Goal: Task Accomplishment & Management: Manage account settings

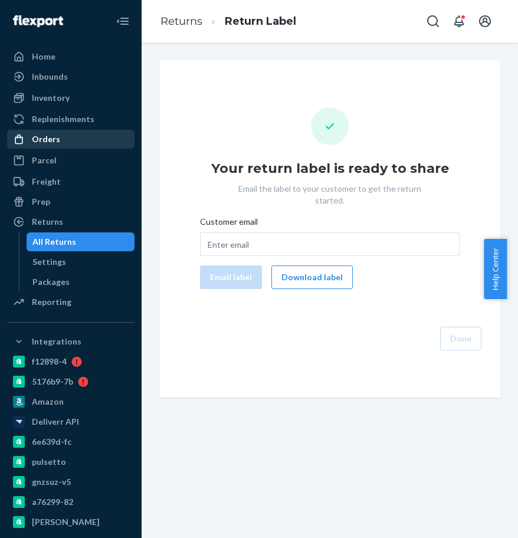
click at [81, 144] on div "Orders" at bounding box center [70, 139] width 125 height 17
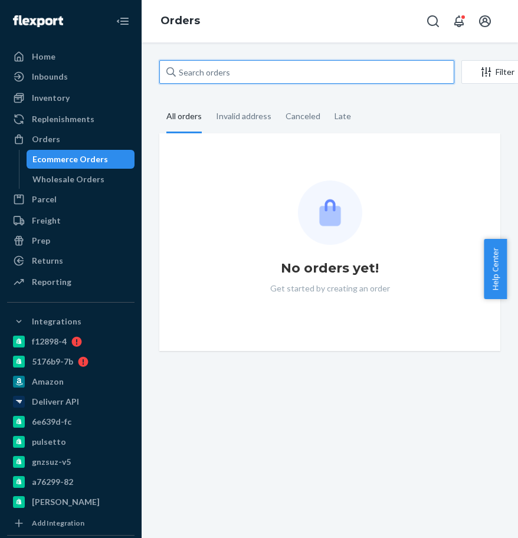
click at [207, 76] on input "text" at bounding box center [306, 72] width 295 height 24
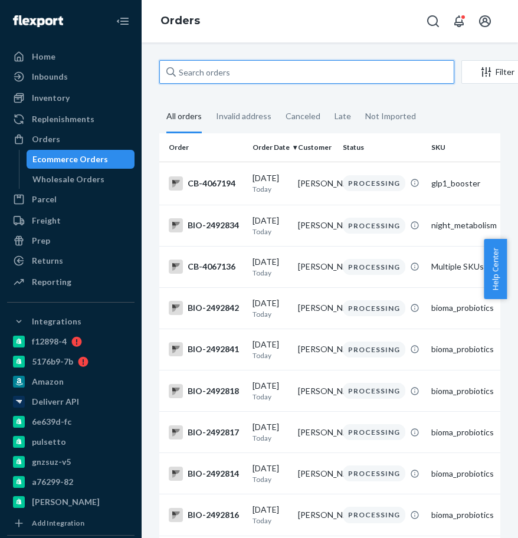
paste input "2432661"
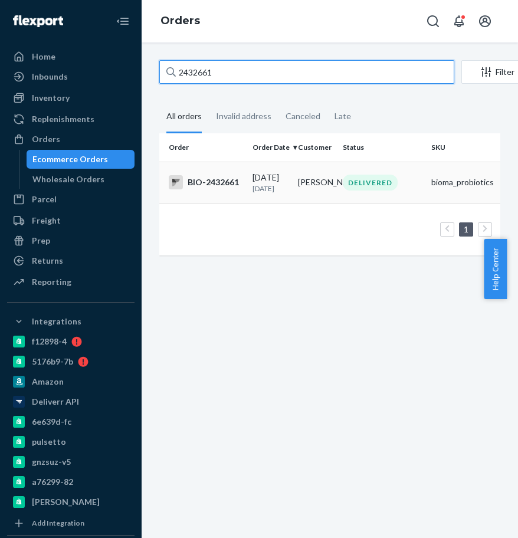
type input "2432661"
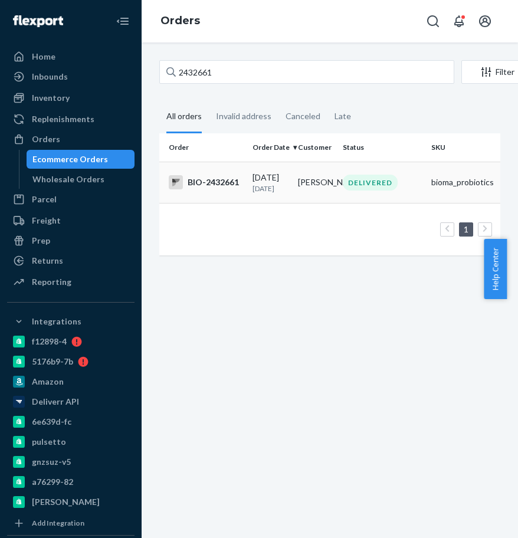
click at [203, 182] on div "BIO-2432661" at bounding box center [206, 182] width 74 height 14
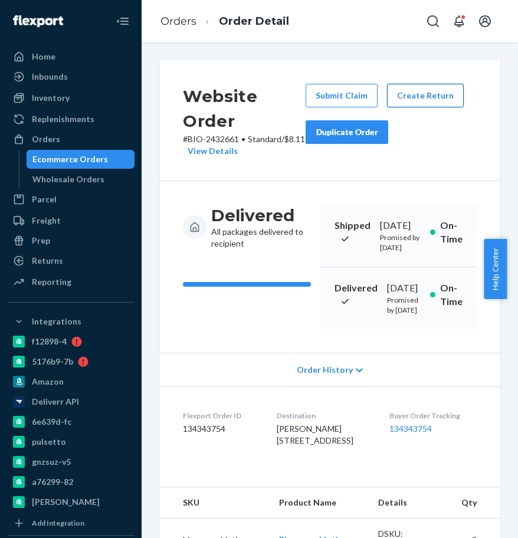
click at [418, 91] on button "Create Return" at bounding box center [425, 96] width 77 height 24
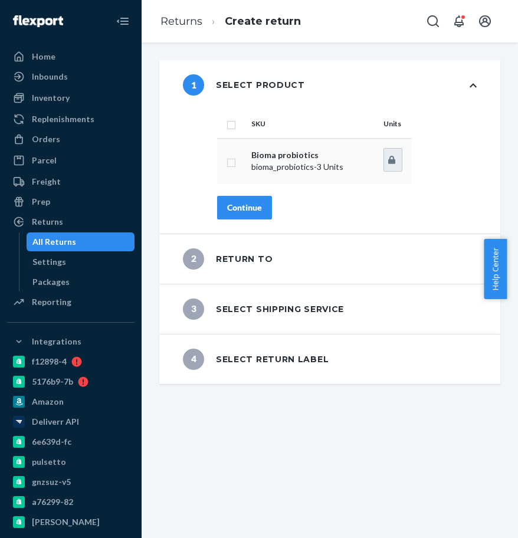
click at [254, 149] on p "Bioma probiotics" at bounding box center [312, 155] width 123 height 12
click at [234, 164] on input "checkbox" at bounding box center [230, 161] width 9 height 12
checkbox input "true"
click at [242, 213] on button "Continue" at bounding box center [244, 208] width 55 height 24
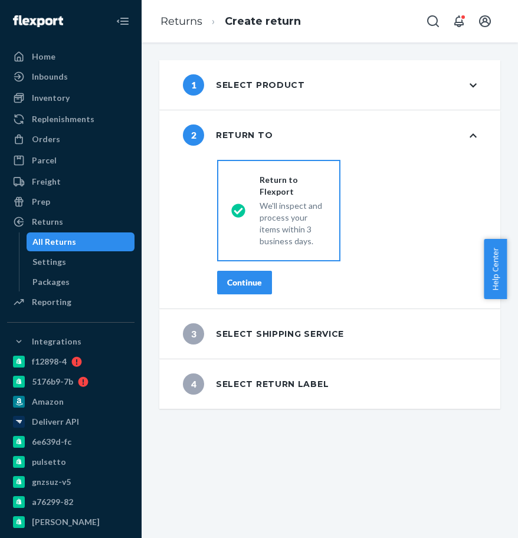
click at [240, 279] on div "Continue" at bounding box center [244, 282] width 35 height 12
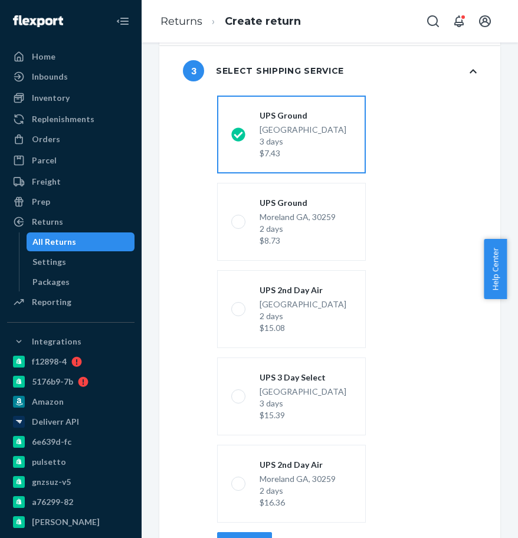
scroll to position [196, 0]
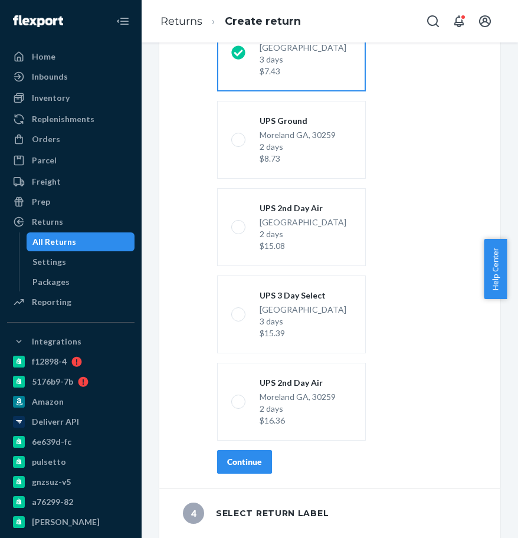
click at [264, 458] on button "Continue" at bounding box center [244, 462] width 55 height 24
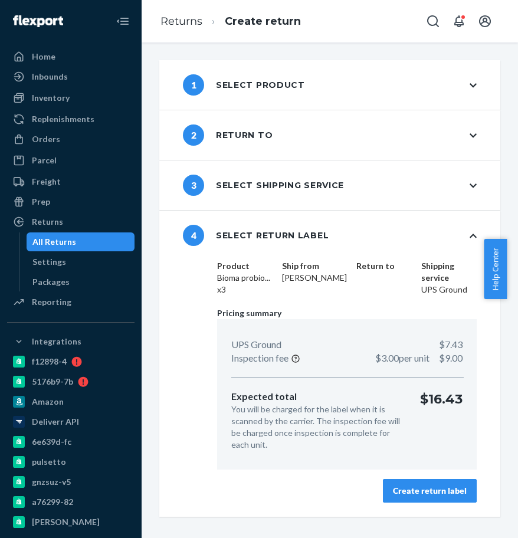
click at [360, 369] on div "UPS Ground $7.43 Inspection fee $3.00 per unit $9.00 Expected total You will be…" at bounding box center [346, 394] width 259 height 150
drag, startPoint x: 413, startPoint y: 387, endPoint x: 460, endPoint y: 411, distance: 53.0
click at [413, 388] on div "UPS Ground $7.43 Inspection fee $3.00 per unit $9.00 Expected total You will be…" at bounding box center [346, 394] width 259 height 150
click at [460, 411] on div "UPS Ground $7.43 Inspection fee $3.00 per unit $9.00 Expected total You will be…" at bounding box center [346, 394] width 259 height 150
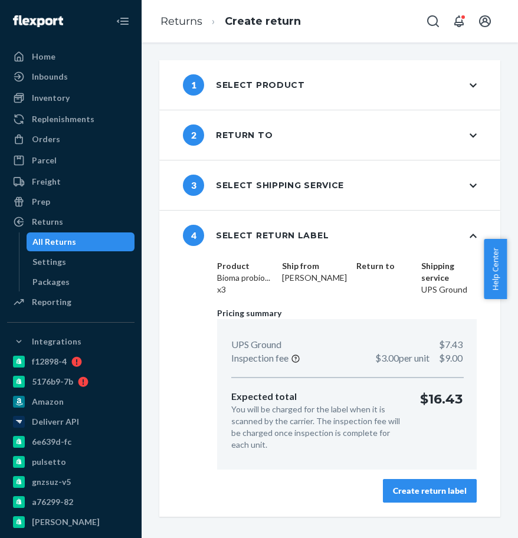
click at [427, 494] on div "Create return label" at bounding box center [430, 491] width 74 height 12
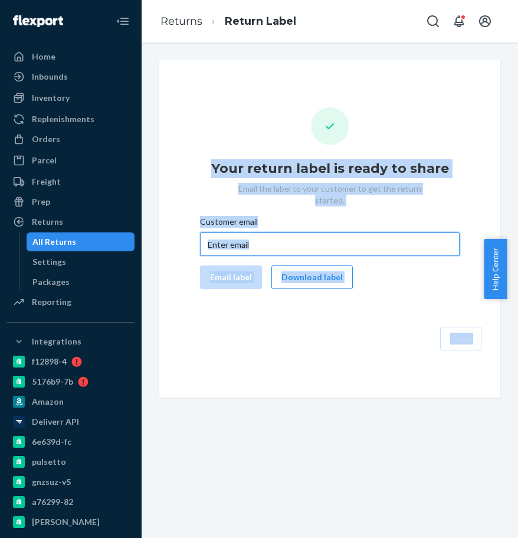
click at [245, 232] on input "Customer email" at bounding box center [329, 244] width 259 height 24
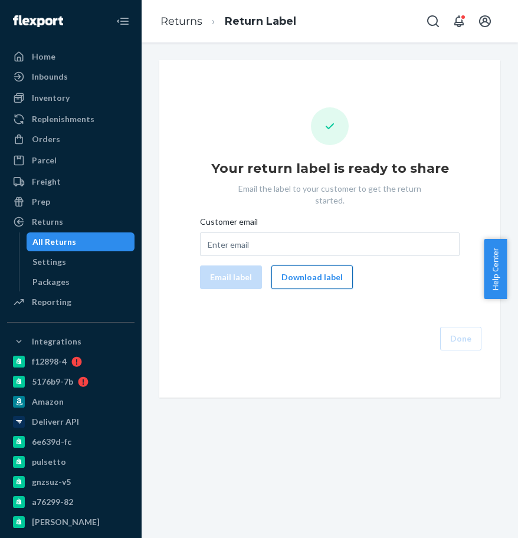
click at [309, 265] on button "Download label" at bounding box center [311, 277] width 81 height 24
click at [65, 140] on div "Orders" at bounding box center [70, 139] width 125 height 17
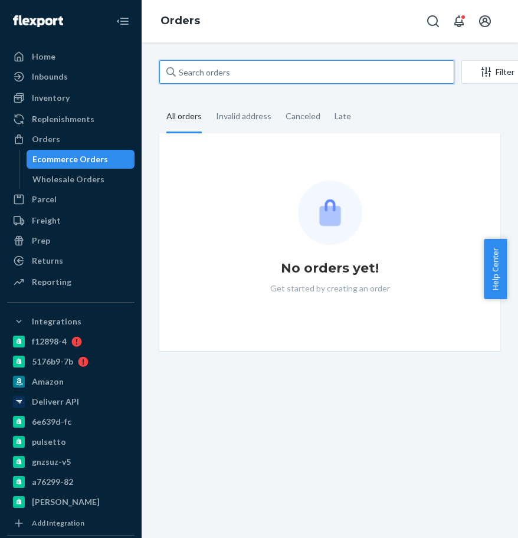
click at [200, 70] on input "text" at bounding box center [306, 72] width 295 height 24
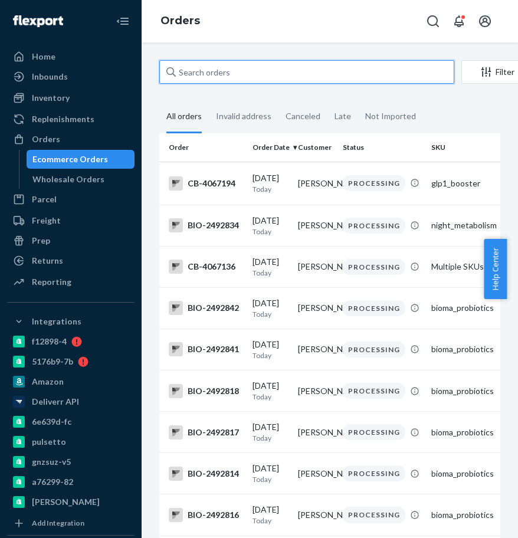
paste input "2245312"
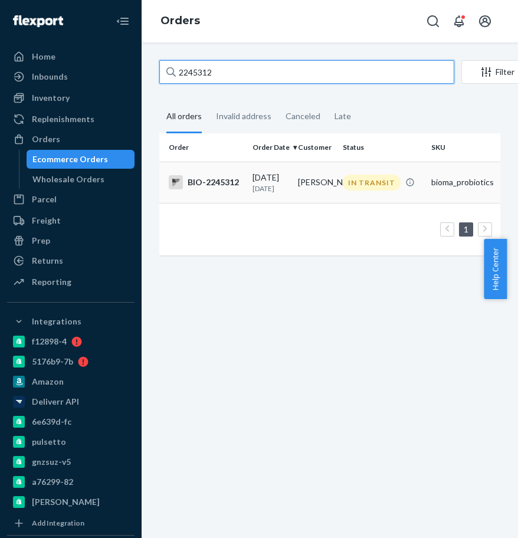
type input "2245312"
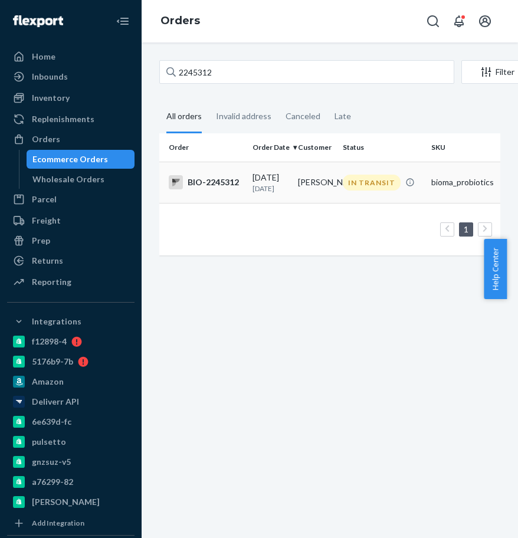
click at [196, 189] on div "BIO-2245312" at bounding box center [206, 182] width 74 height 14
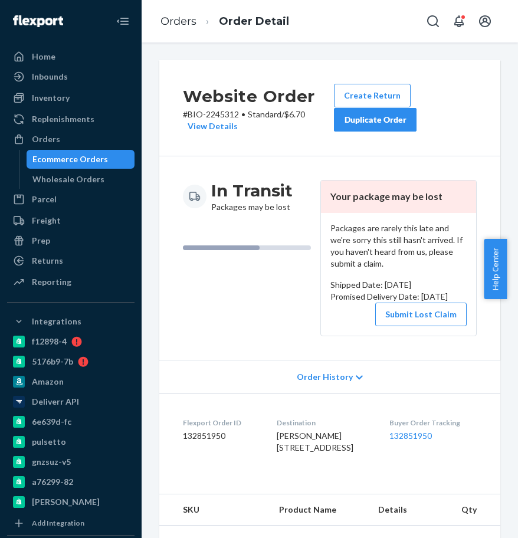
click at [429, 192] on header "Your package may be lost" at bounding box center [398, 196] width 155 height 32
drag, startPoint x: 431, startPoint y: 195, endPoint x: 324, endPoint y: 197, distance: 107.9
click at [324, 197] on header "Your package may be lost" at bounding box center [398, 196] width 155 height 32
click at [370, 196] on header "Your package may be lost" at bounding box center [398, 196] width 155 height 32
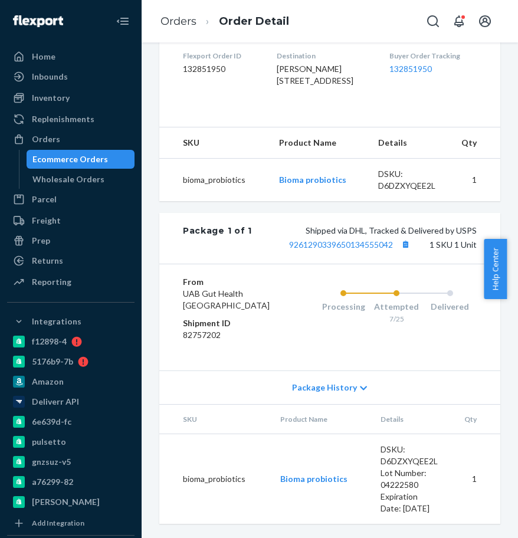
scroll to position [426, 0]
click at [327, 381] on span "Package History" at bounding box center [324, 387] width 65 height 12
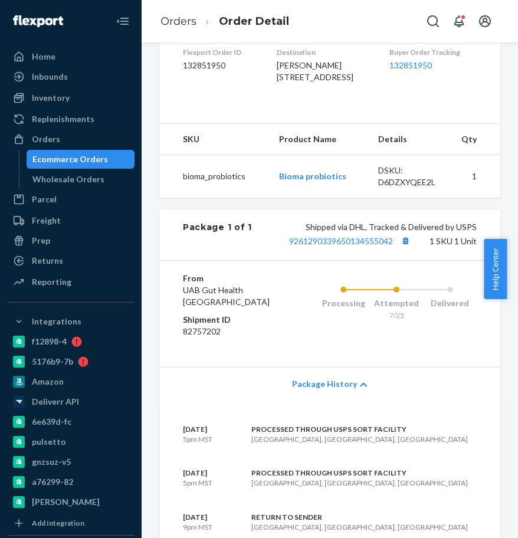
scroll to position [442, 0]
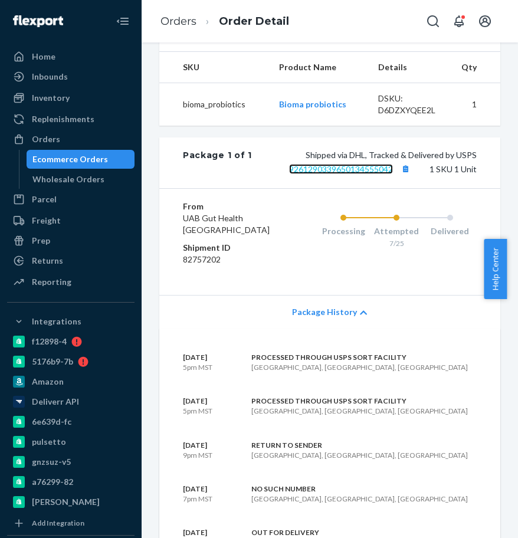
click at [352, 174] on link "9261290339650134555042" at bounding box center [341, 169] width 104 height 10
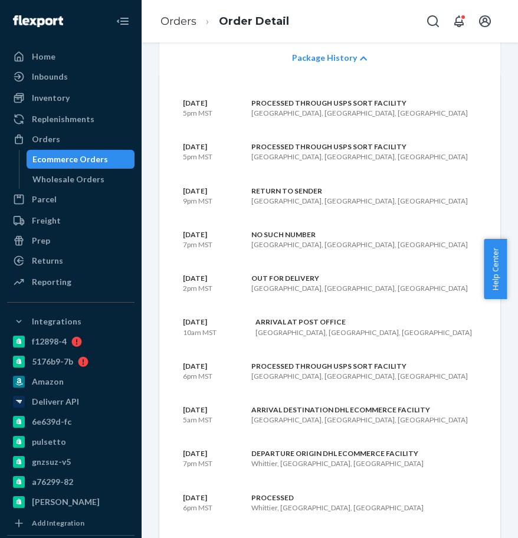
scroll to position [589, 0]
